Goal: Transaction & Acquisition: Obtain resource

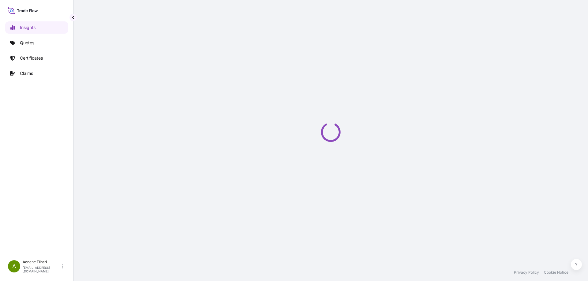
select select "2025"
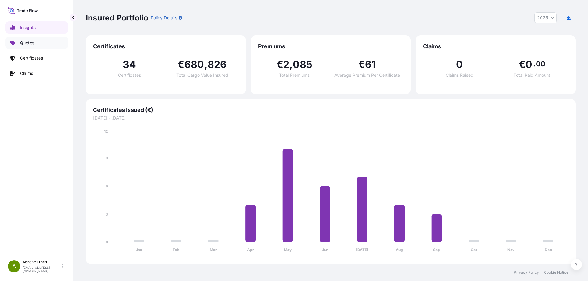
click at [26, 41] on p "Quotes" at bounding box center [27, 43] width 14 height 6
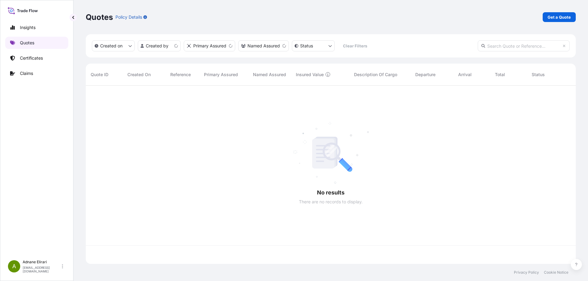
scroll to position [177, 485]
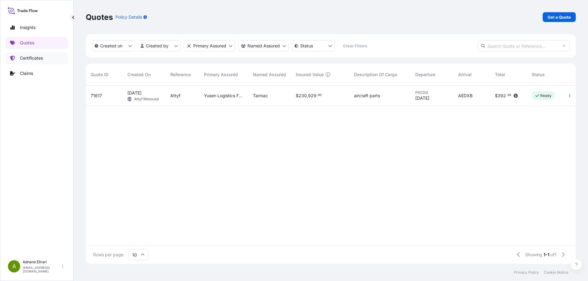
click at [30, 56] on p "Certificates" at bounding box center [31, 58] width 23 height 6
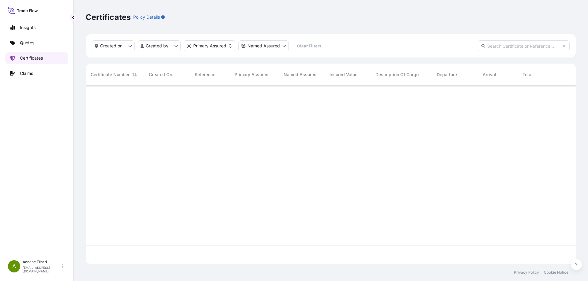
scroll to position [177, 485]
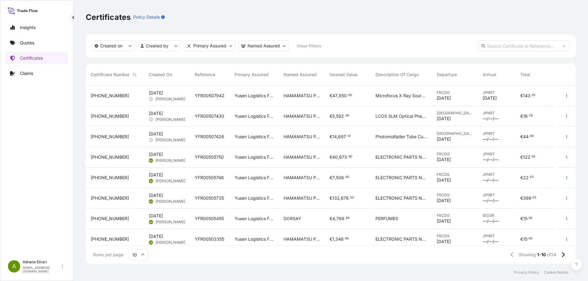
click at [451, 160] on span "[DATE]" at bounding box center [444, 160] width 14 height 6
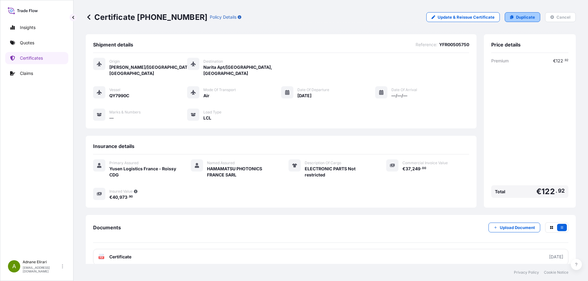
click at [516, 20] on p "Duplicate" at bounding box center [525, 17] width 19 height 6
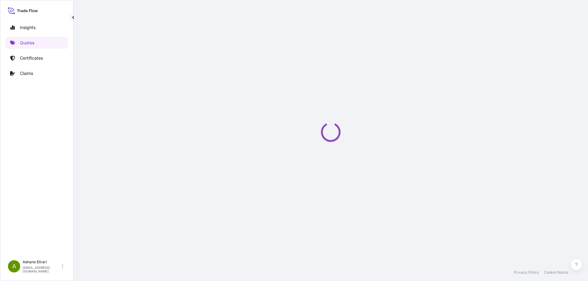
select select "Air"
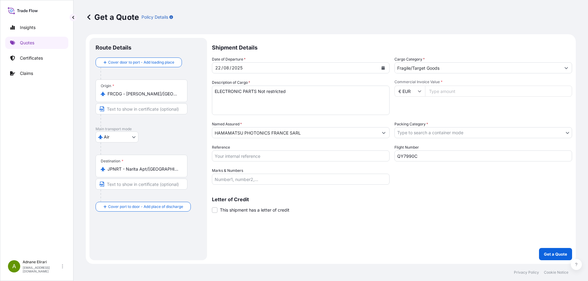
click at [433, 94] on input "Commercial Invoice Value *" at bounding box center [498, 91] width 147 height 11
type input "18988"
click at [444, 133] on body "Insights Quotes Certificates Claims A [PERSON_NAME] [PERSON_NAME][EMAIL_ADDRESS…" at bounding box center [294, 140] width 588 height 281
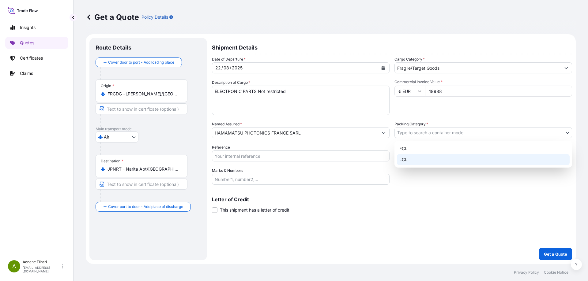
click at [439, 156] on div "LCL" at bounding box center [483, 159] width 173 height 11
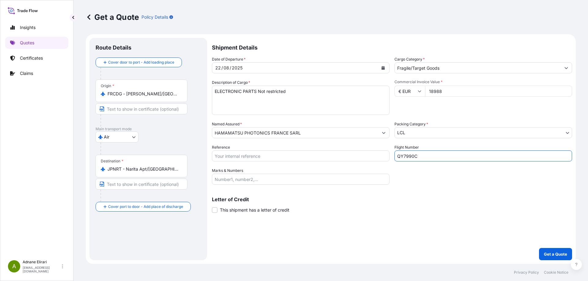
drag, startPoint x: 428, startPoint y: 155, endPoint x: 364, endPoint y: 155, distance: 64.0
click at [364, 155] on div "Date of Departure * [DATE] Cargo Category * Fragile/Target Goods Description of…" at bounding box center [392, 120] width 360 height 129
click at [383, 70] on button "Calendar" at bounding box center [383, 68] width 10 height 10
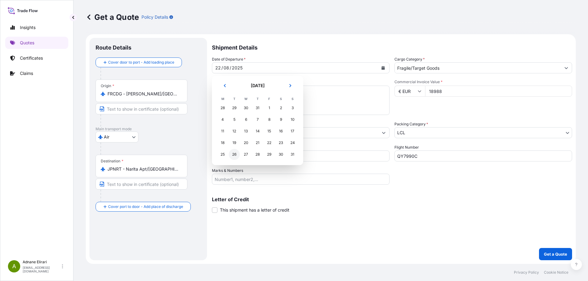
click at [234, 155] on div "26" at bounding box center [234, 154] width 11 height 11
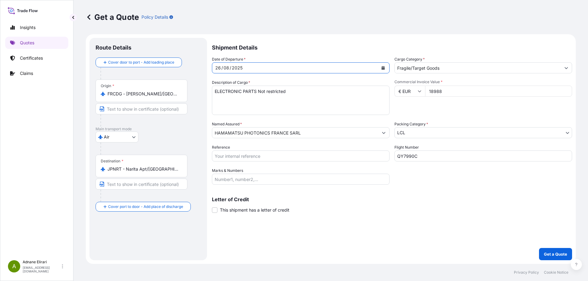
click at [428, 185] on div "Date of Departure * [DATE] Cargo Category * Fragile/Target Goods Description of…" at bounding box center [392, 120] width 360 height 129
click at [234, 151] on input "Reference" at bounding box center [301, 156] width 178 height 11
paste input "YFR00508830"
type input "YFR00508830"
click at [266, 179] on input "Marks & Numbers" at bounding box center [301, 179] width 178 height 11
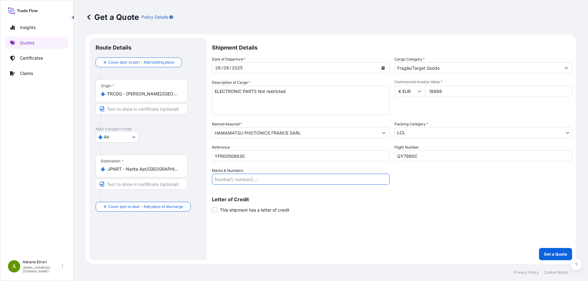
paste input "YFR00508830"
type input "YFR00508830"
click at [546, 251] on p "Get a Quote" at bounding box center [555, 254] width 23 height 6
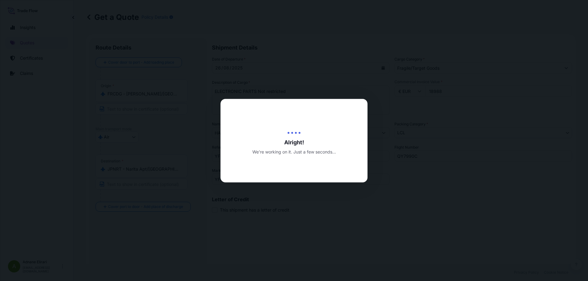
type input "[DATE]"
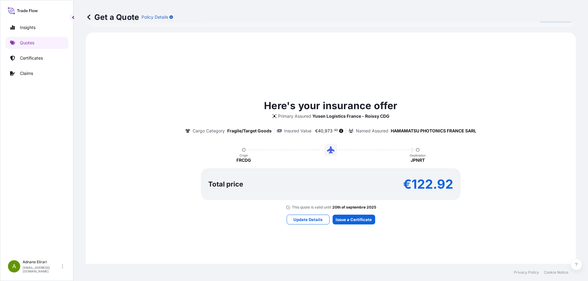
scroll to position [274, 0]
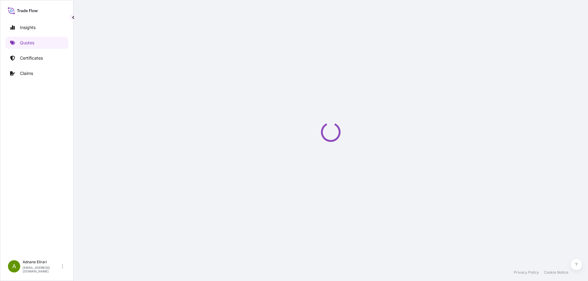
select select "Air"
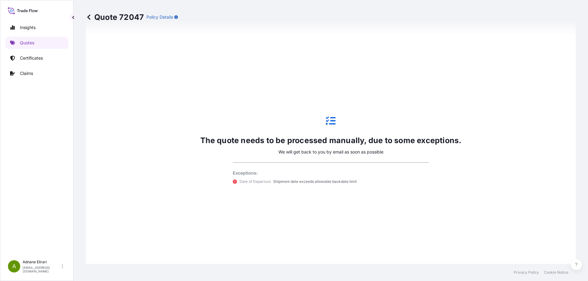
scroll to position [224, 0]
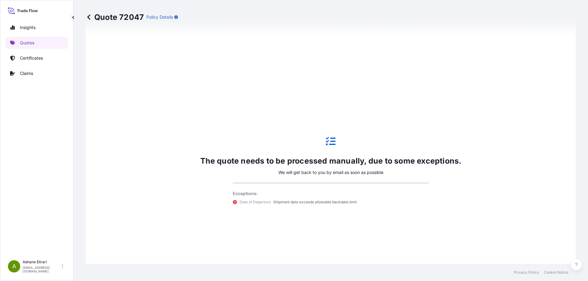
click at [90, 17] on icon at bounding box center [89, 17] width 6 height 6
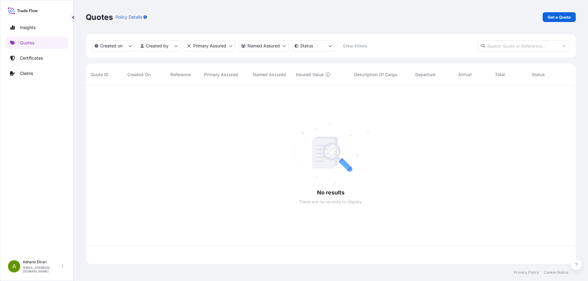
scroll to position [177, 485]
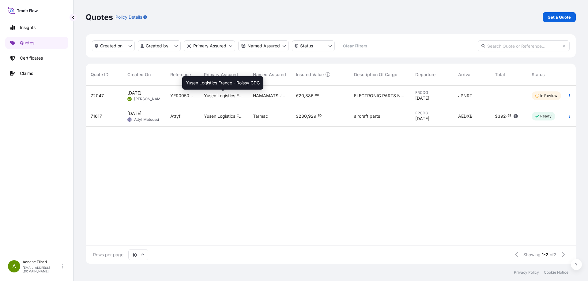
click at [228, 97] on span "Yusen Logistics France - Roissy CDG" at bounding box center [223, 96] width 39 height 6
select select "Air"
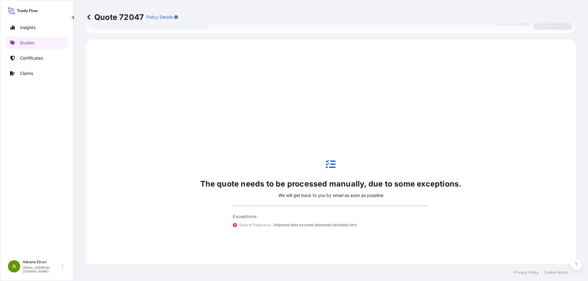
scroll to position [210, 0]
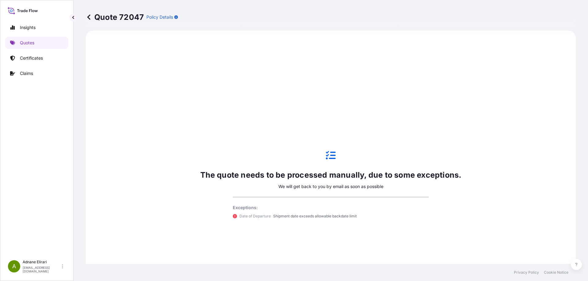
click at [278, 185] on p "We will get back to you by email as soon as possible" at bounding box center [330, 187] width 105 height 6
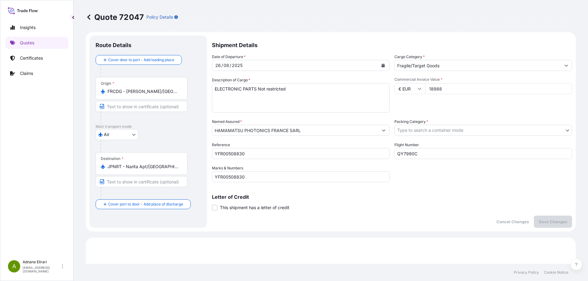
scroll to position [0, 0]
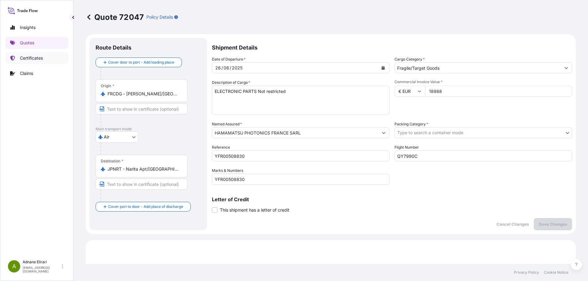
click at [39, 59] on p "Certificates" at bounding box center [31, 58] width 23 height 6
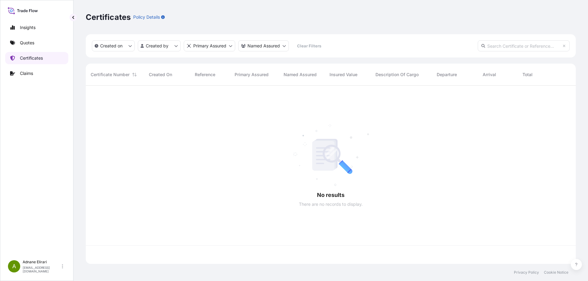
scroll to position [177, 485]
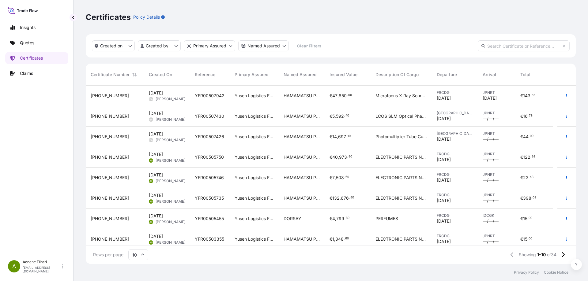
click at [167, 160] on span "[PERSON_NAME]" at bounding box center [171, 160] width 30 height 5
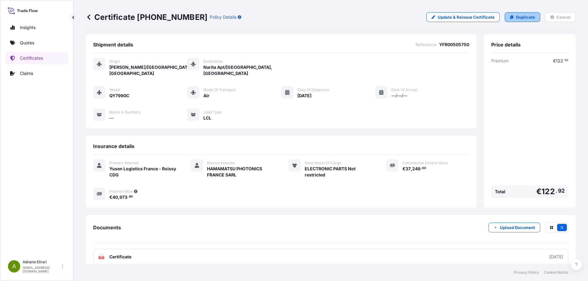
click at [517, 17] on p "Duplicate" at bounding box center [525, 17] width 19 height 6
select select "Air"
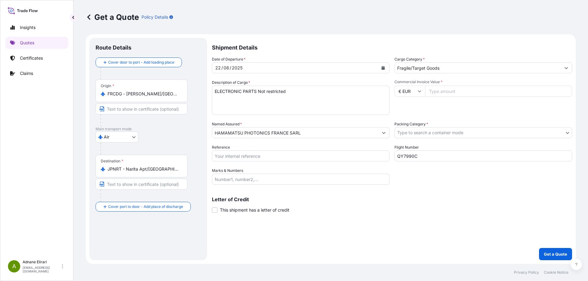
click at [222, 156] on input "Reference" at bounding box center [301, 156] width 178 height 11
paste input "YFR00508830"
type input "YFR00508830"
click at [232, 177] on input "Marks & Numbers" at bounding box center [301, 179] width 178 height 11
paste input "YFR00508830"
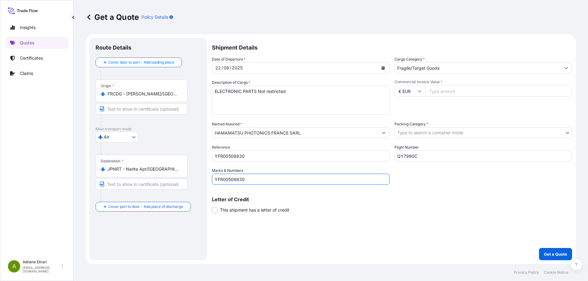
type input "YFR00508830"
click at [382, 67] on icon "Calendar" at bounding box center [382, 68] width 3 height 4
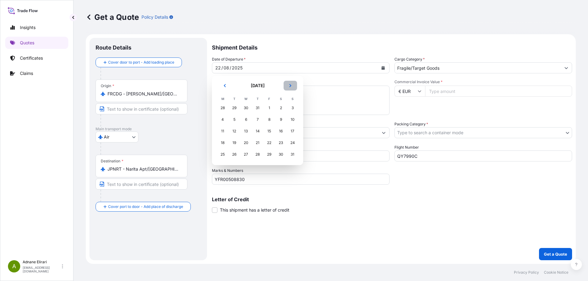
click at [293, 88] on button "Next" at bounding box center [289, 86] width 13 height 10
click at [226, 87] on icon "Previous" at bounding box center [225, 86] width 4 height 4
click at [282, 141] on div "27" at bounding box center [280, 142] width 11 height 11
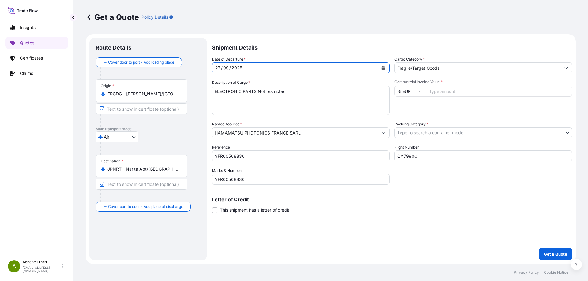
click at [434, 92] on input "Commercial Invoice Value *" at bounding box center [498, 91] width 147 height 11
click at [453, 92] on input "Commercial Invoice Value *" at bounding box center [498, 91] width 147 height 11
type input "18988"
click at [549, 247] on div "Shipment Details Date of Departure * [DATE] Cargo Category * Fragile/Target Goo…" at bounding box center [392, 149] width 360 height 223
click at [550, 253] on p "Get a Quote" at bounding box center [555, 254] width 23 height 6
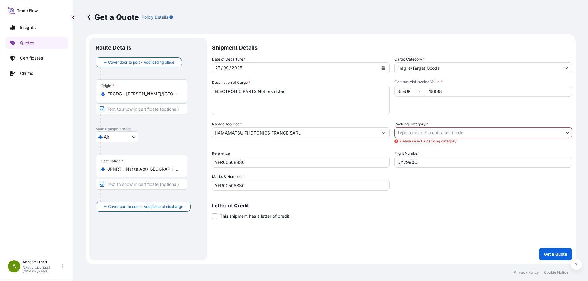
click at [437, 129] on body "Insights Quotes Certificates Claims A [PERSON_NAME] [PERSON_NAME][EMAIL_ADDRESS…" at bounding box center [294, 140] width 588 height 281
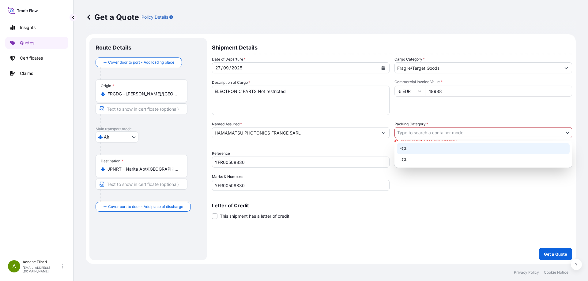
click at [436, 149] on div "FCL" at bounding box center [483, 148] width 173 height 11
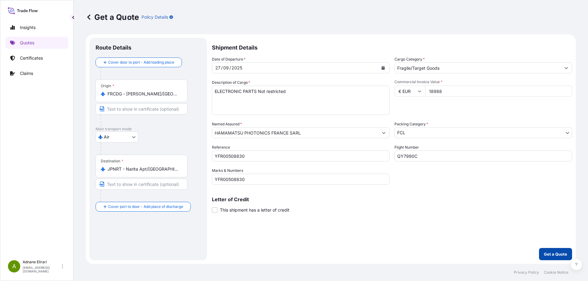
click at [562, 249] on button "Get a Quote" at bounding box center [555, 254] width 33 height 12
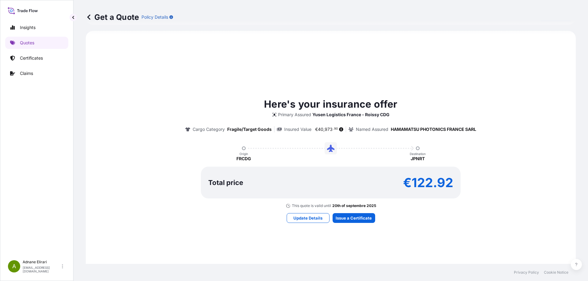
scroll to position [274, 0]
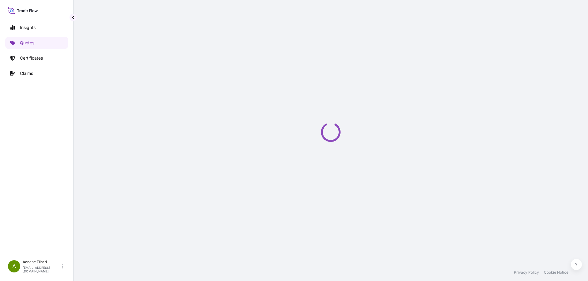
select select "Air"
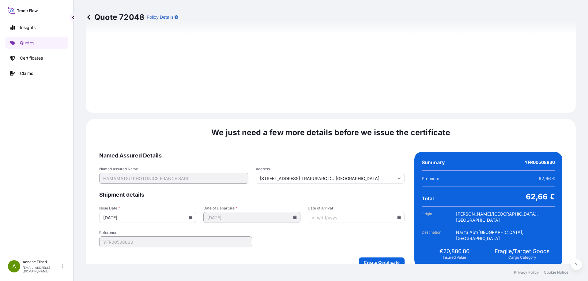
scroll to position [640, 0]
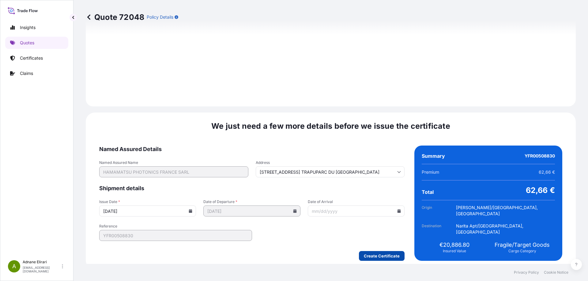
type input "[STREET_ADDRESS] TRAPUPARC DU [GEOGRAPHIC_DATA]"
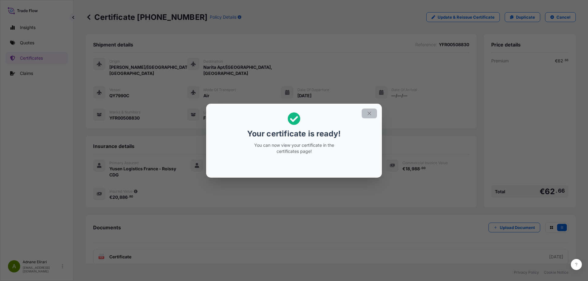
click at [366, 114] on icon "button" at bounding box center [369, 114] width 6 height 6
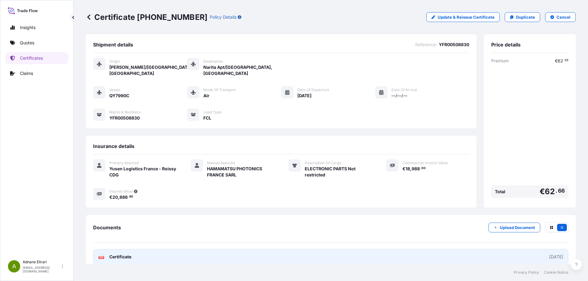
click at [511, 250] on link "PDF Certificate [DATE]" at bounding box center [330, 257] width 475 height 16
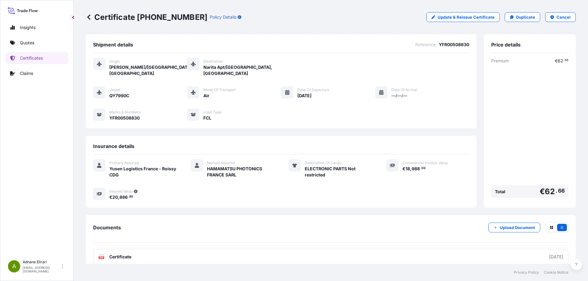
click at [521, 12] on div "Certificate [PHONE_NUMBER] Policy Details Update & Reissue Certificate Duplicat…" at bounding box center [331, 17] width 490 height 34
click at [521, 15] on p "Duplicate" at bounding box center [525, 17] width 19 height 6
select select "Air"
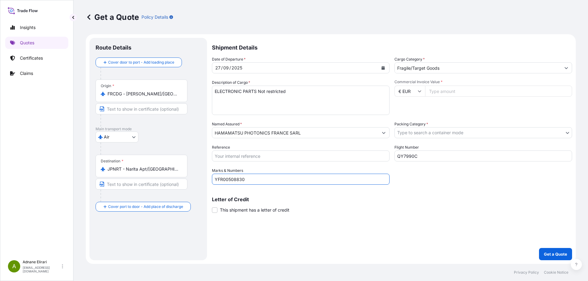
drag, startPoint x: 254, startPoint y: 182, endPoint x: 209, endPoint y: 180, distance: 45.1
click at [209, 180] on form "Route Details Cover door to port - Add loading place Place of loading Road / [G…" at bounding box center [331, 149] width 490 height 230
paste input "26"
type input "YFR00508826"
click at [425, 129] on body "Insights Quotes Certificates Claims A [PERSON_NAME] [PERSON_NAME][EMAIL_ADDRESS…" at bounding box center [294, 140] width 588 height 281
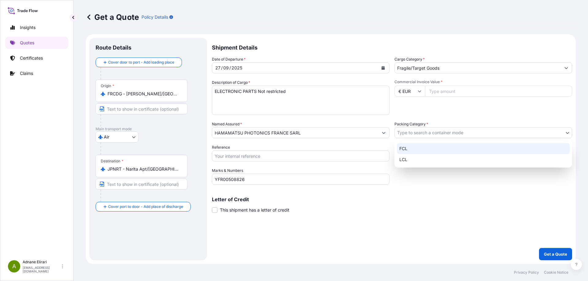
click at [436, 145] on div "FCL" at bounding box center [483, 148] width 173 height 11
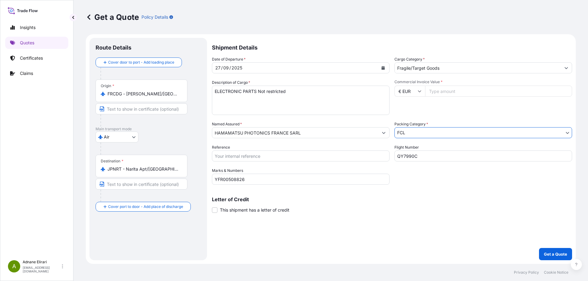
click at [268, 152] on input "Reference" at bounding box center [301, 156] width 178 height 11
paste input "YFR00508826"
type input "YFR00508826"
click at [448, 90] on input "Commercial Invoice Value *" at bounding box center [498, 91] width 147 height 11
type input "43786"
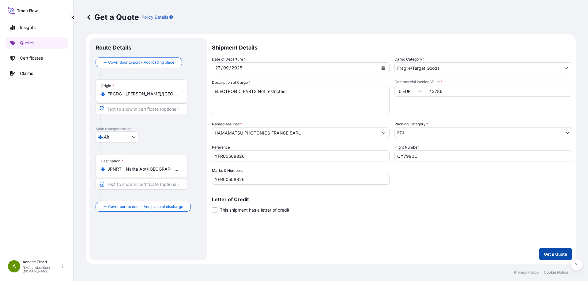
click at [550, 251] on button "Get a Quote" at bounding box center [555, 254] width 33 height 12
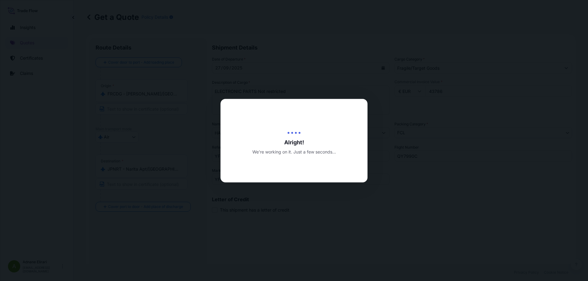
type input "[DATE]"
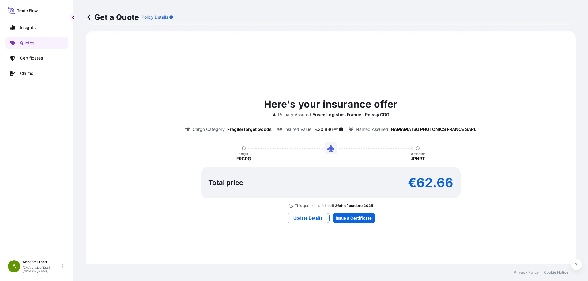
scroll to position [274, 0]
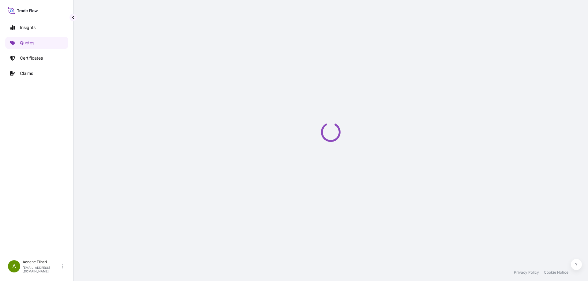
select select "Air"
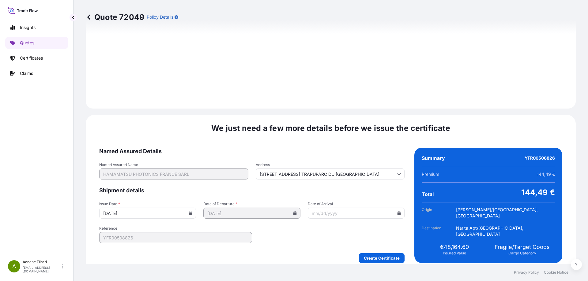
scroll to position [640, 0]
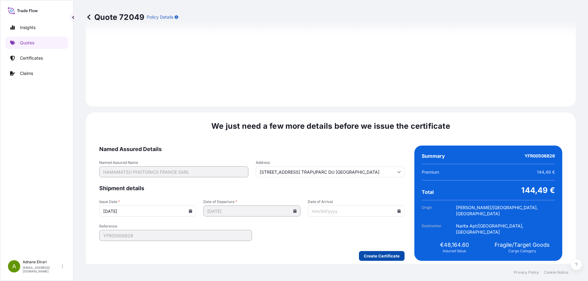
type input "[STREET_ADDRESS] TRAPUPARC DU [GEOGRAPHIC_DATA]"
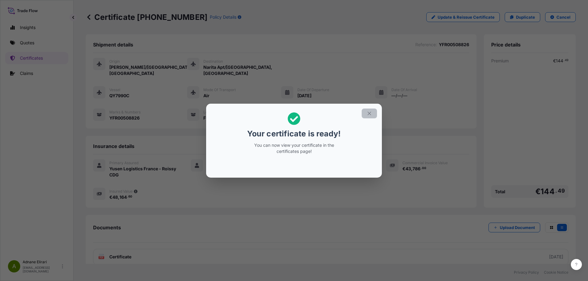
click at [371, 117] on button "button" at bounding box center [369, 114] width 15 height 10
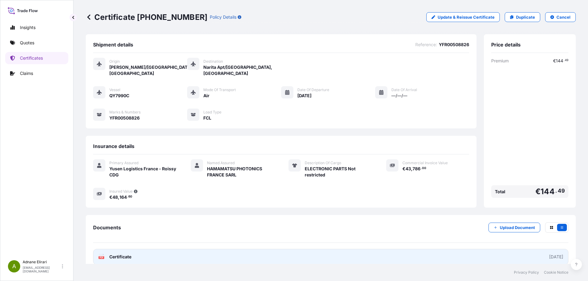
click at [395, 249] on link "PDF Certificate [DATE]" at bounding box center [330, 257] width 475 height 16
